Goal: Book appointment/travel/reservation

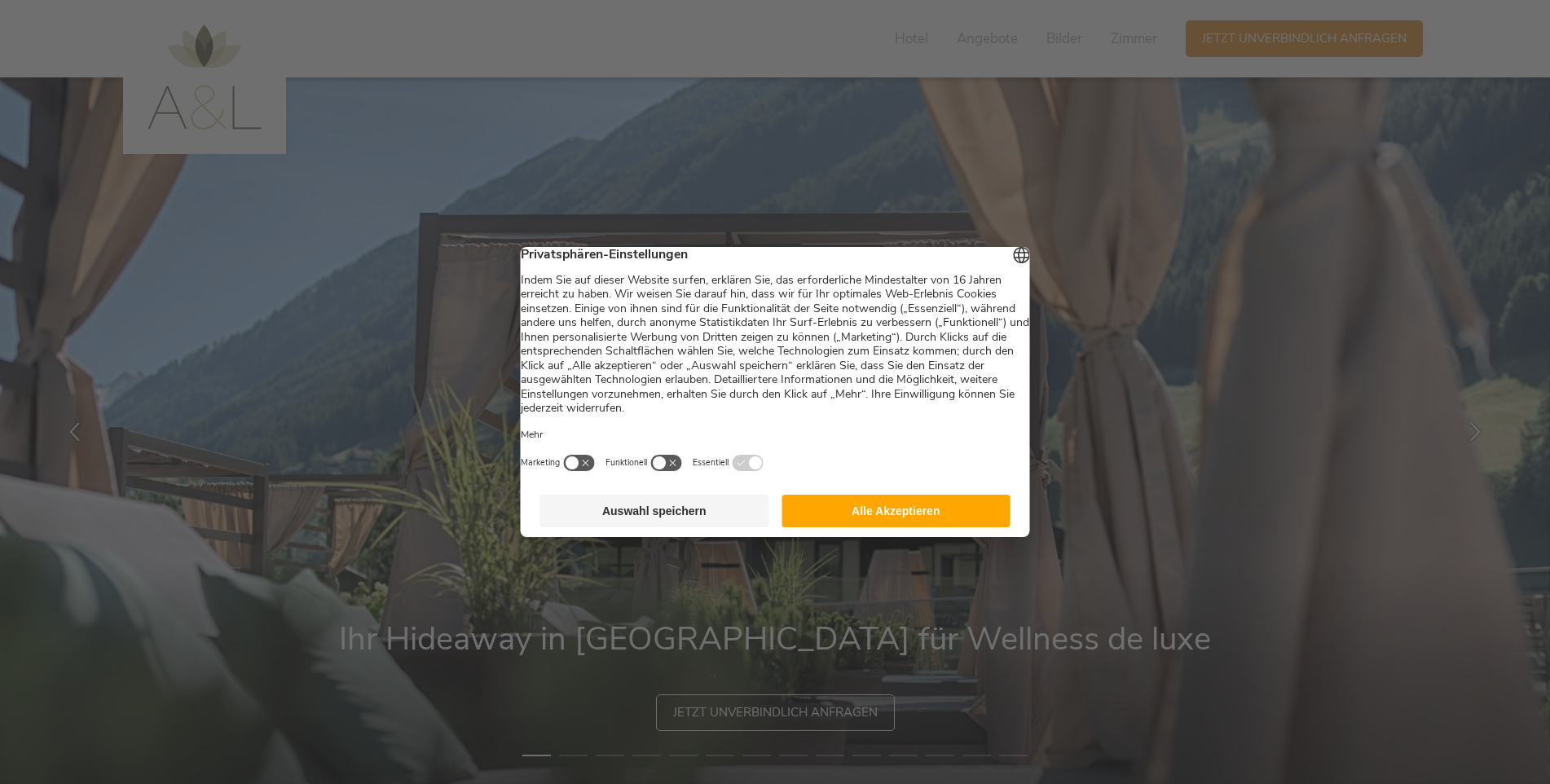
click at [879, 516] on button "Alle Akzeptieren" at bounding box center [896, 510] width 229 height 32
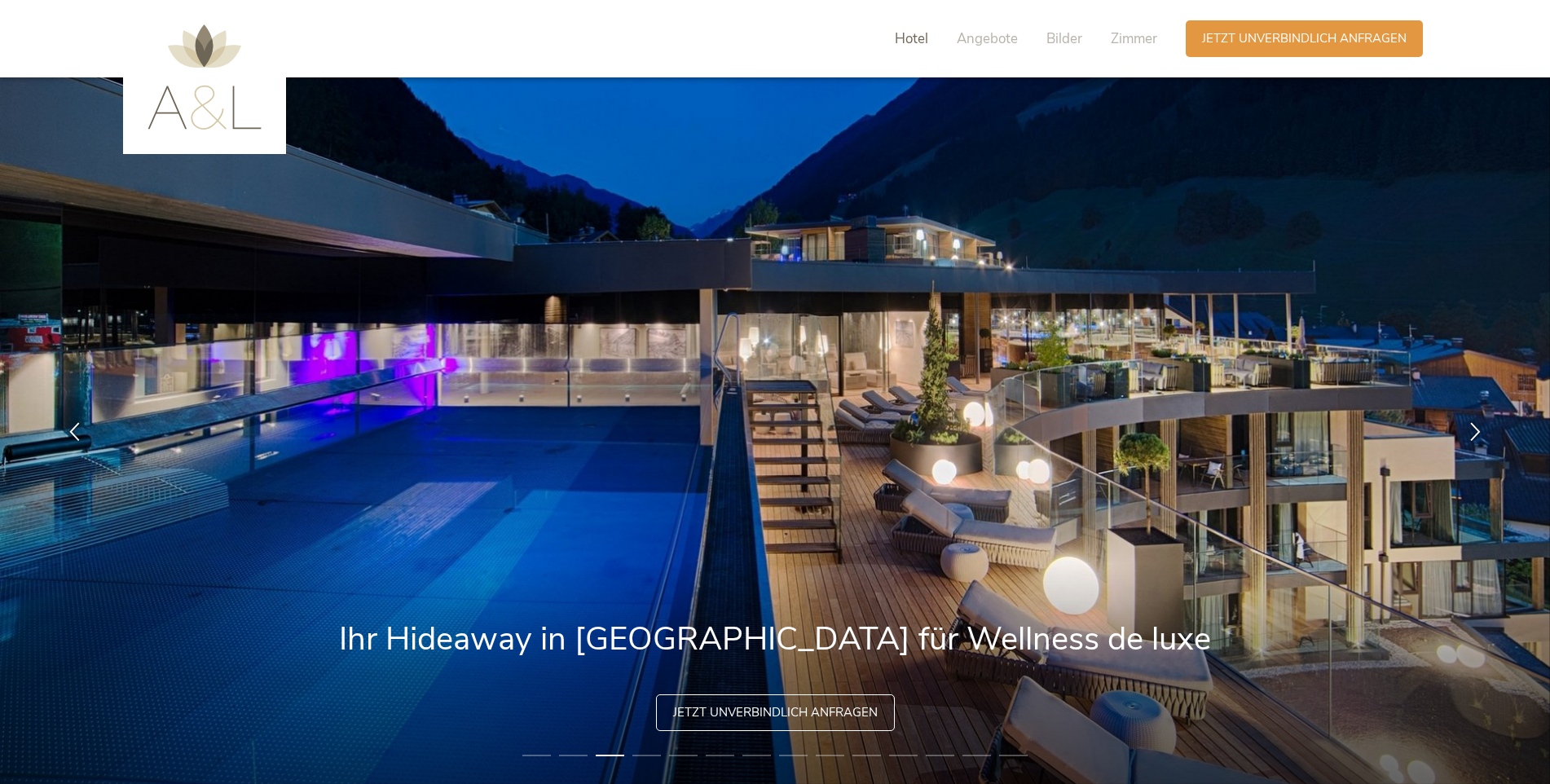
click at [898, 32] on span "Hotel" at bounding box center [912, 38] width 33 height 19
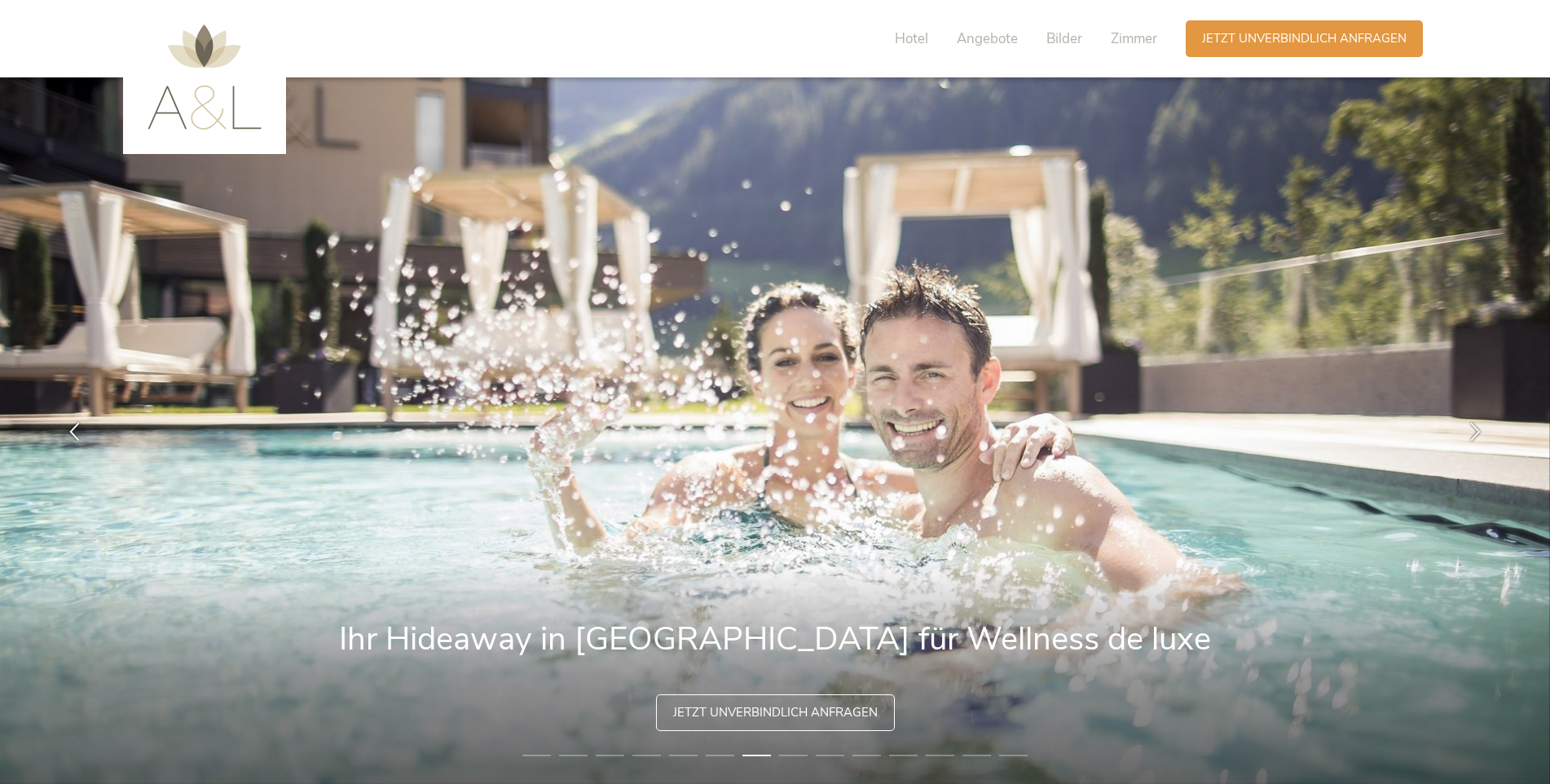
click at [201, 105] on img at bounding box center [205, 76] width 115 height 105
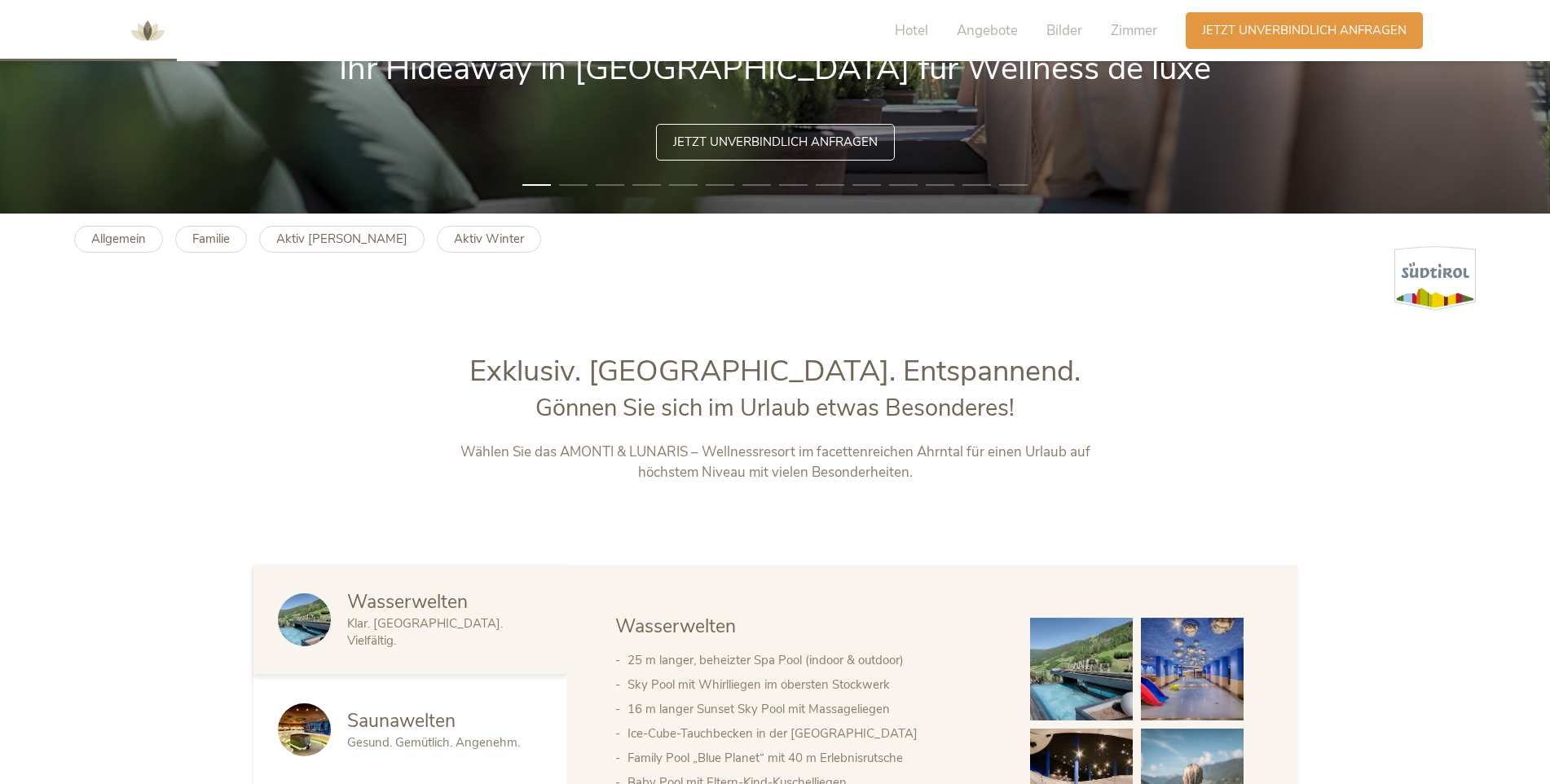
scroll to position [815, 0]
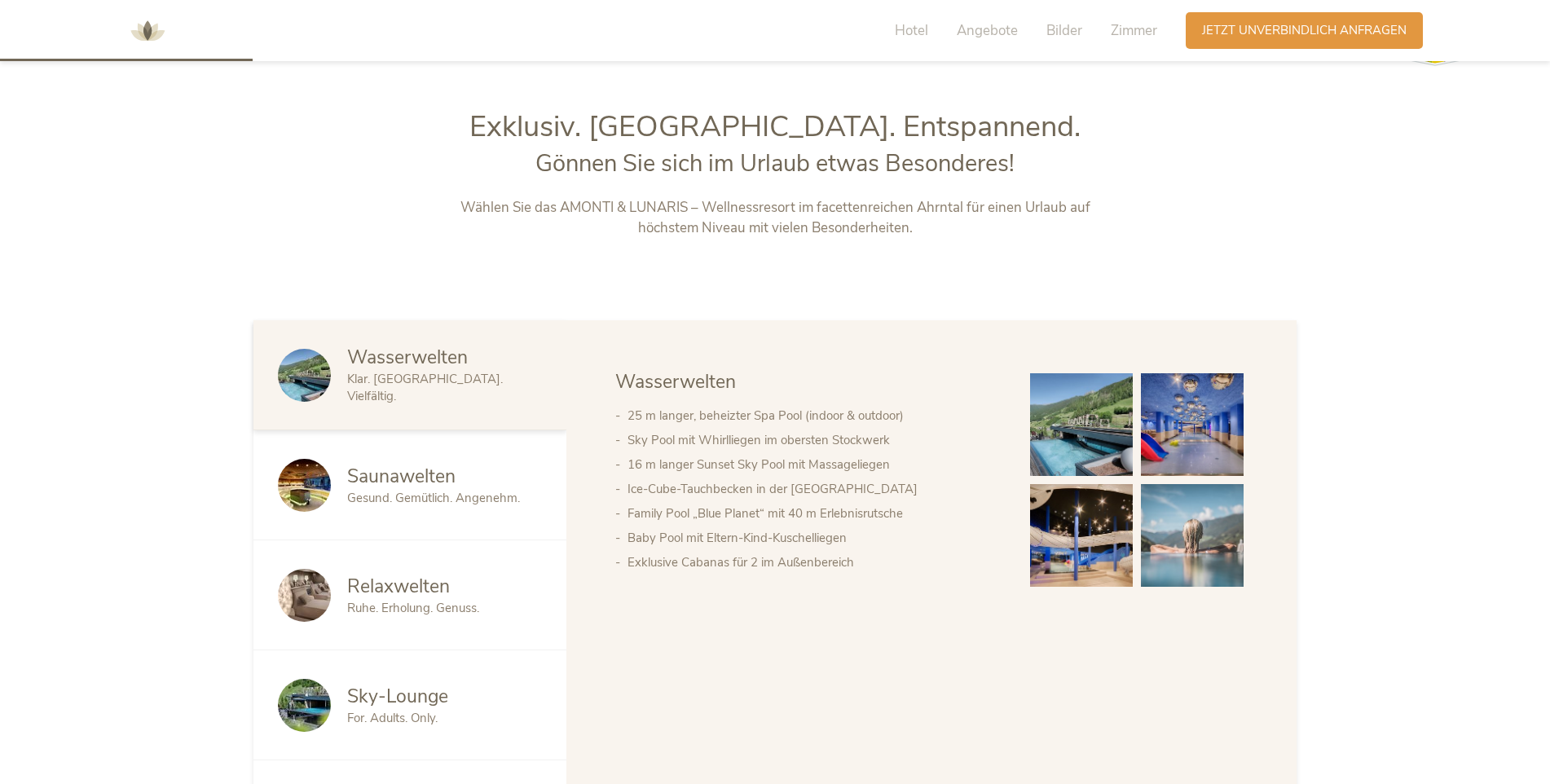
click at [386, 486] on span "Saunawelten" at bounding box center [401, 476] width 109 height 25
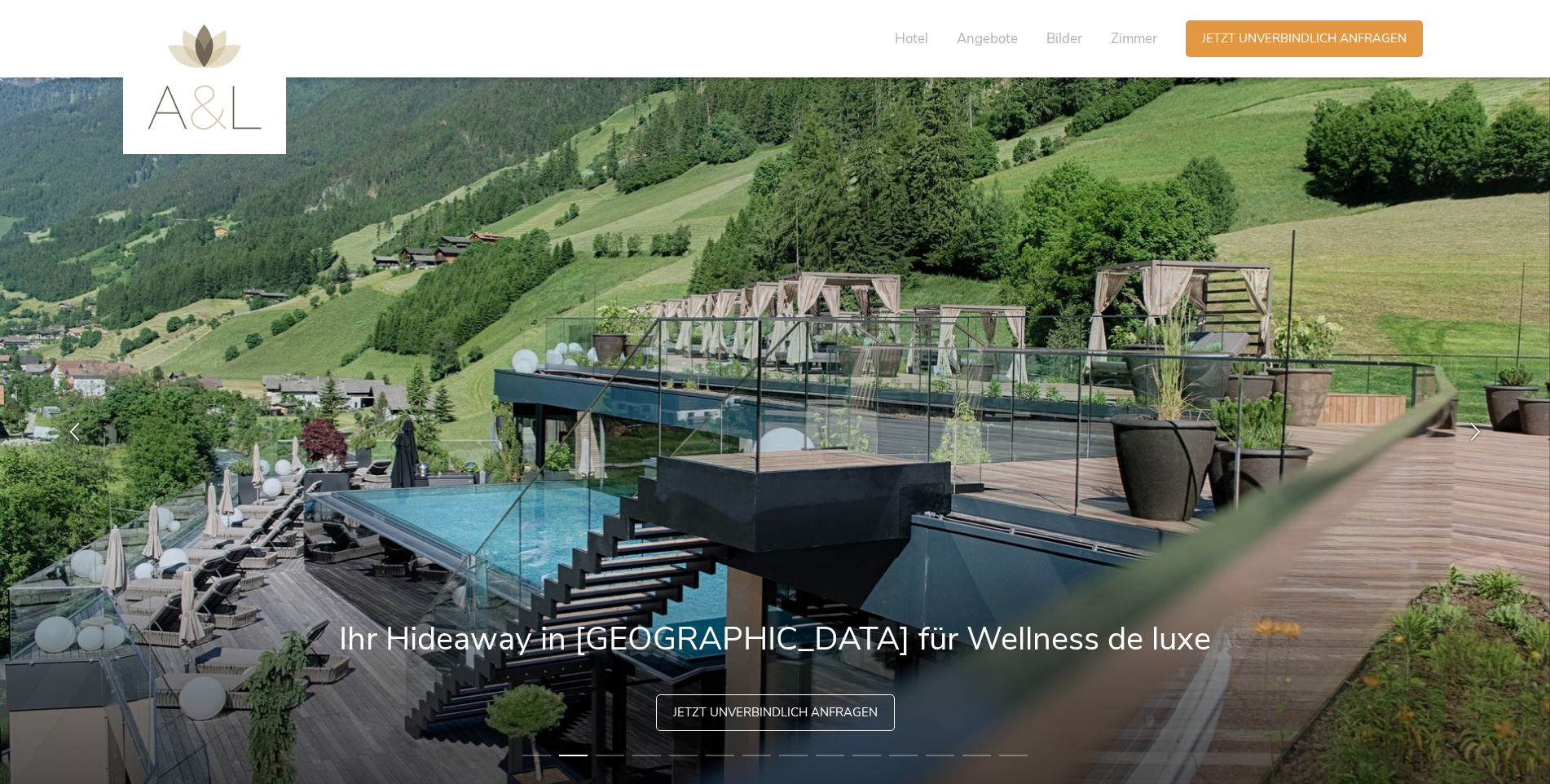
scroll to position [81, 0]
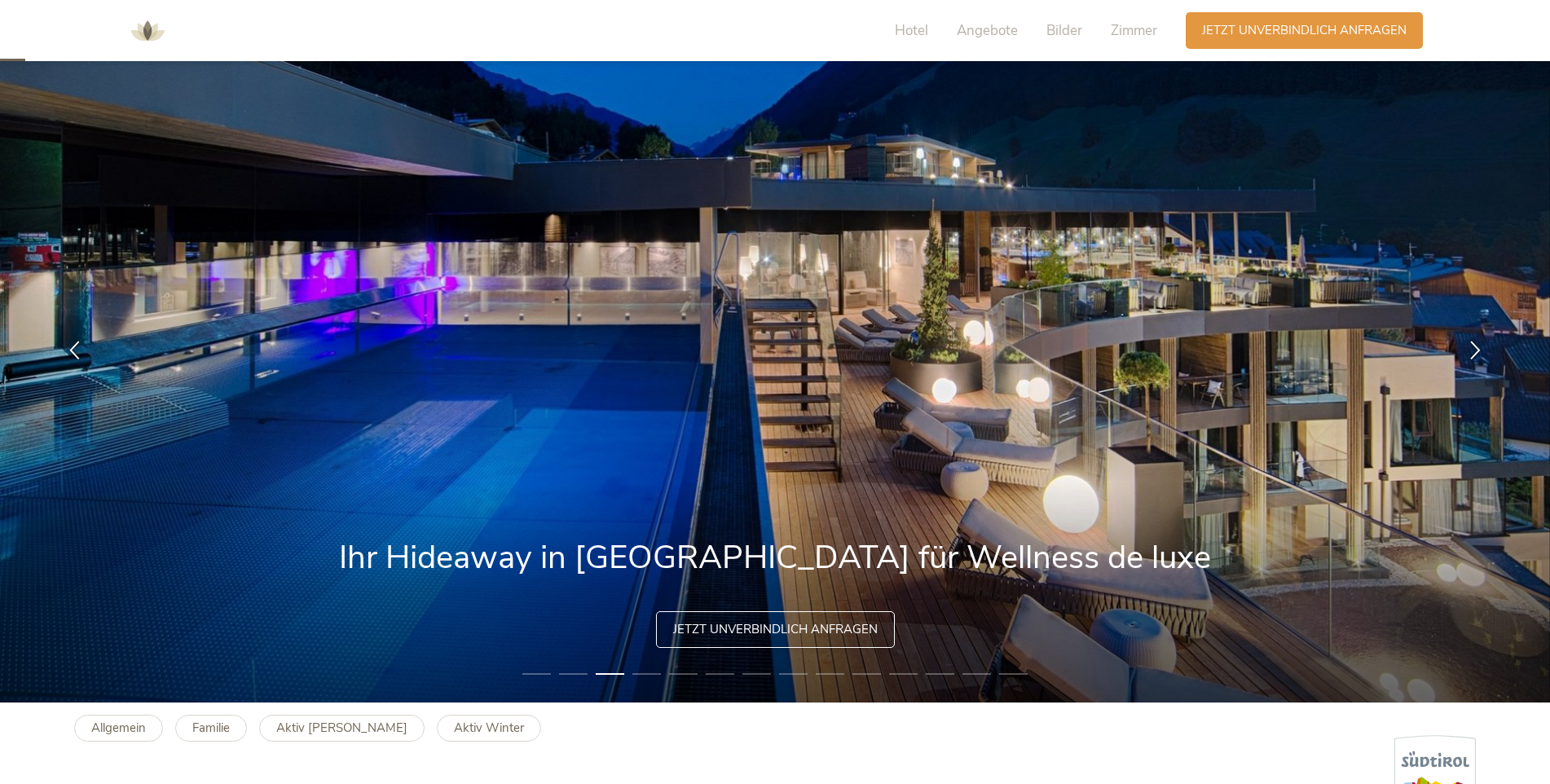
click at [762, 630] on span "Jetzt unverbindlich anfragen" at bounding box center [775, 630] width 205 height 17
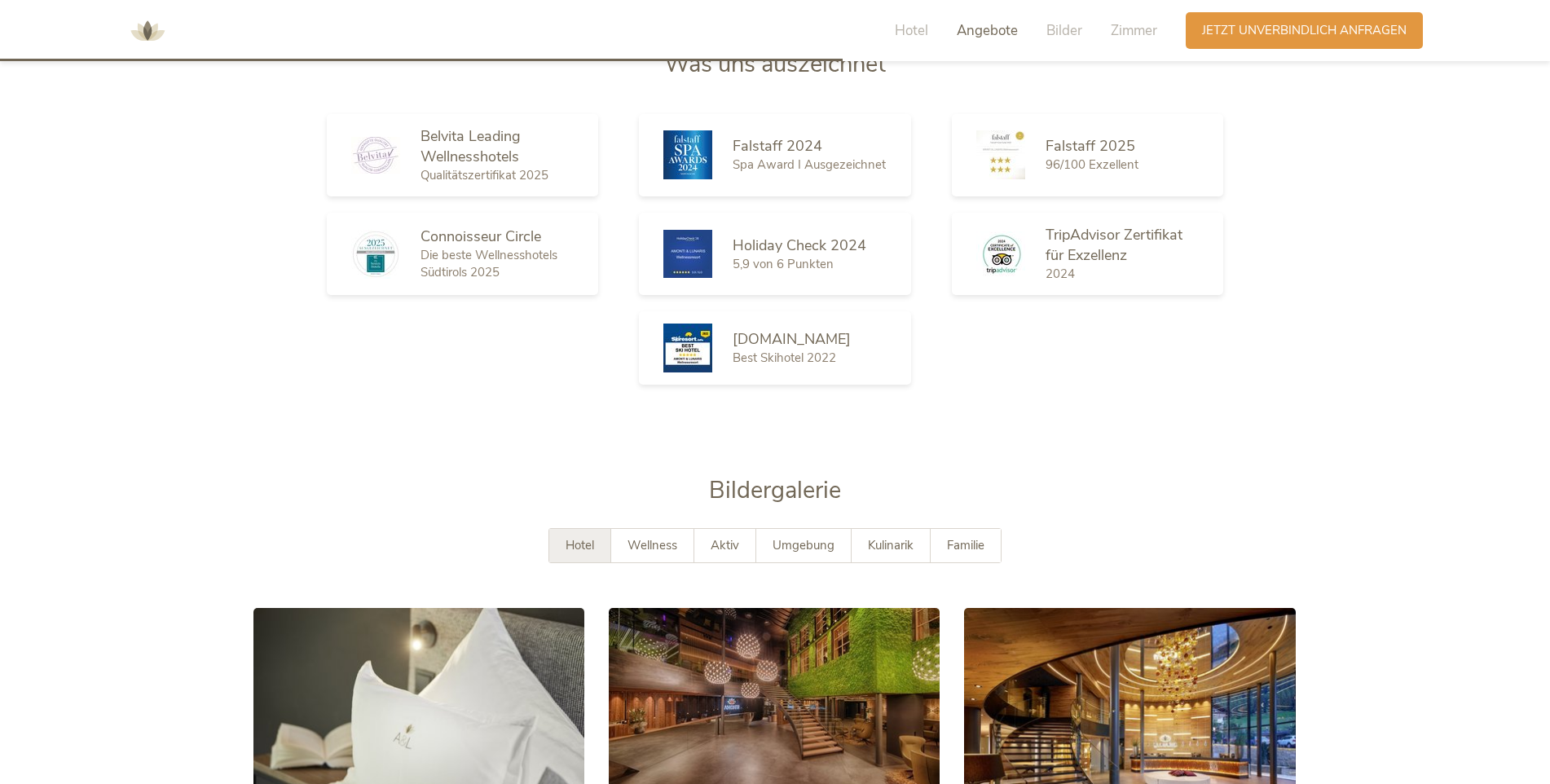
scroll to position [2148, 0]
